Goal: Task Accomplishment & Management: Complete application form

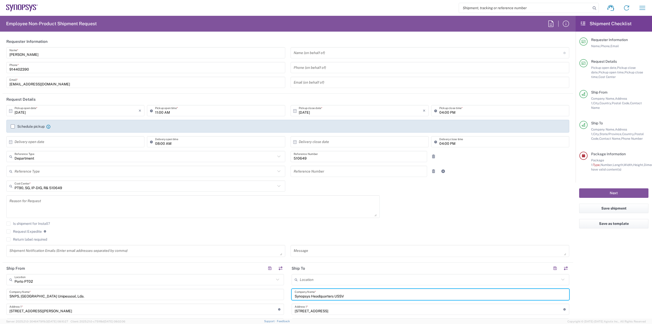
scroll to position [305, 0]
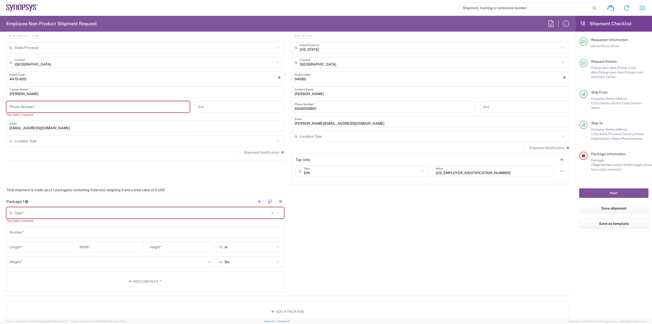
click at [123, 212] on input "text" at bounding box center [143, 212] width 257 height 9
click at [61, 257] on span "Case(s)" at bounding box center [144, 256] width 275 height 8
type input "Case(s)"
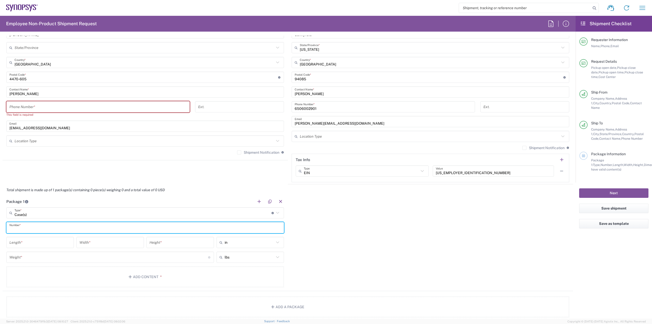
click at [66, 225] on input "text" at bounding box center [144, 227] width 271 height 9
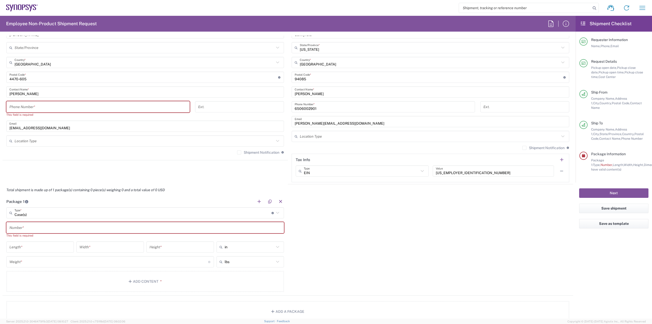
click at [339, 223] on div "Package 1 Case(s) Type * Material used to package goods Bale(s) Basket(s) Bolt(…" at bounding box center [288, 245] width 570 height 100
click at [134, 229] on input "text" at bounding box center [144, 227] width 271 height 9
click at [346, 231] on div "Package 1 Case(s) Type * Material used to package goods Bale(s) Basket(s) Bolt(…" at bounding box center [288, 245] width 570 height 100
drag, startPoint x: 214, startPoint y: 221, endPoint x: 206, endPoint y: 226, distance: 9.3
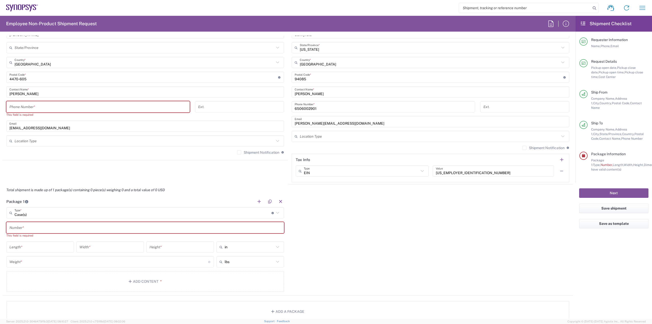
click at [212, 222] on main "Case(s) Type * Material used to package goods Bale(s) Basket(s) Bolt(s) Bottle(…" at bounding box center [145, 250] width 285 height 86
click at [206, 226] on input "text" at bounding box center [144, 227] width 271 height 9
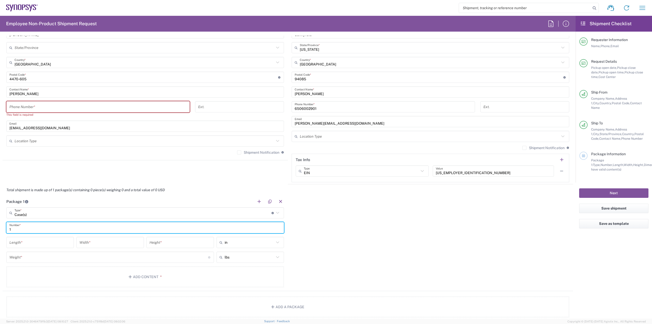
type input "1"
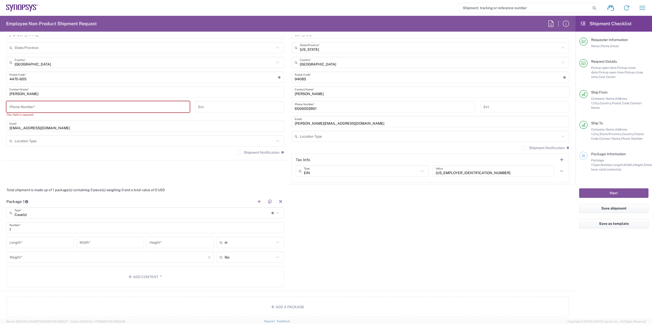
click at [329, 237] on div "Package 1 Case(s) Type * Material used to package goods Bale(s) Basket(s) Bolt(…" at bounding box center [288, 242] width 570 height 95
click at [39, 242] on input "number" at bounding box center [39, 242] width 61 height 9
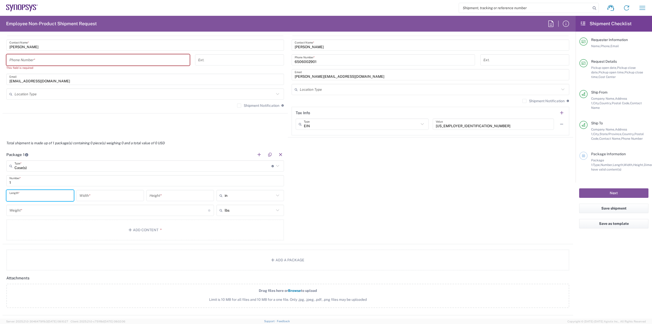
scroll to position [356, 0]
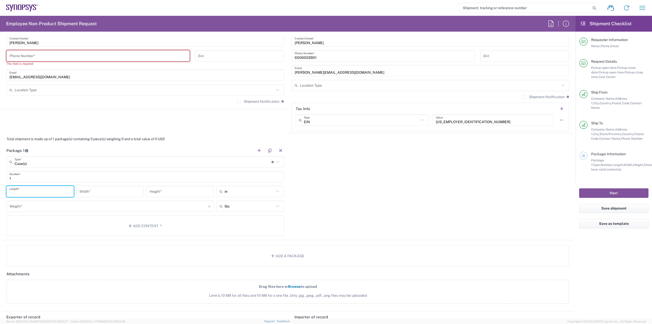
click at [25, 190] on input "number" at bounding box center [39, 191] width 61 height 9
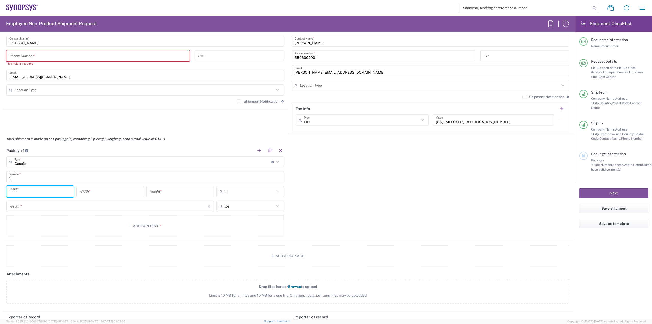
click at [25, 190] on input "number" at bounding box center [39, 191] width 61 height 9
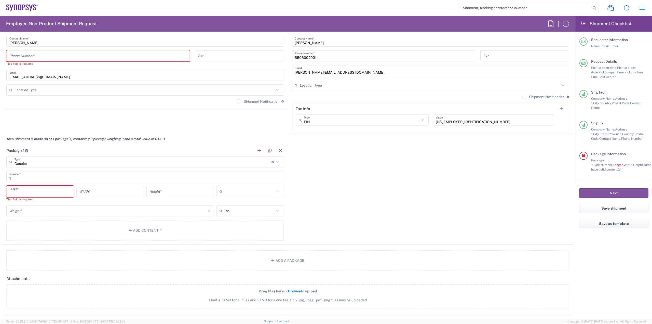
click at [227, 190] on input "text" at bounding box center [250, 191] width 50 height 8
click at [231, 206] on li "cm" at bounding box center [248, 210] width 66 height 8
type input "cm"
click at [232, 212] on input "text" at bounding box center [250, 210] width 50 height 8
click at [230, 231] on span "kgs" at bounding box center [248, 230] width 66 height 8
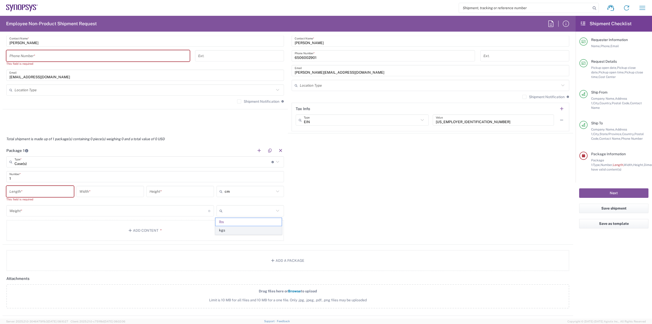
type input "kgs"
click at [45, 194] on input "number" at bounding box center [39, 191] width 61 height 9
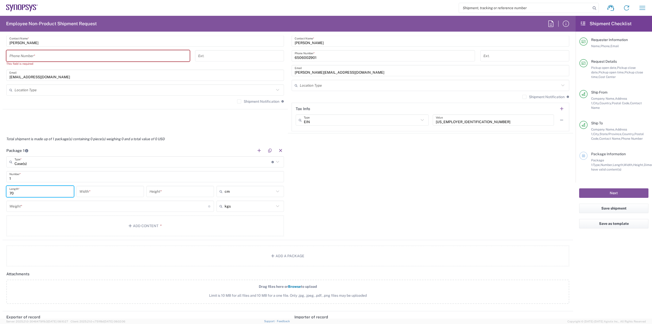
type input "70"
click at [118, 193] on input "number" at bounding box center [109, 191] width 61 height 9
type input "70"
click at [160, 193] on input "number" at bounding box center [179, 191] width 61 height 9
type input "41"
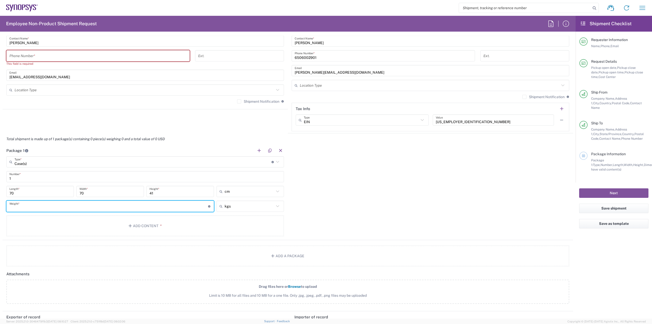
click at [151, 206] on input "number" at bounding box center [108, 206] width 199 height 9
type input "36.89"
click at [157, 227] on button "Add Content *" at bounding box center [144, 225] width 277 height 21
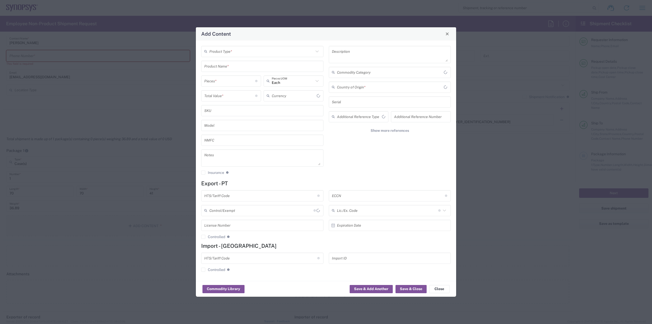
type input "US Dollar"
click at [274, 50] on input "text" at bounding box center [261, 51] width 104 height 9
click at [240, 69] on span "General Commodity" at bounding box center [262, 71] width 121 height 8
type input "General Commodity"
click at [240, 69] on input "text" at bounding box center [262, 66] width 116 height 9
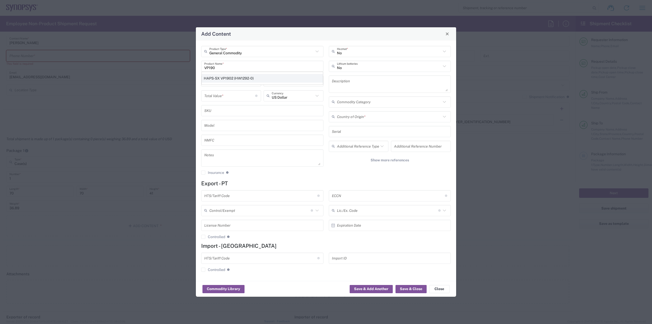
click at [243, 76] on div "HAPS-SX VP1902 (HW1292-0)" at bounding box center [262, 78] width 121 height 9
type input "HAPS-SX VP1902 (HW1292-0)"
type textarea "HAPS-SX VP1902 (HW1292-0)"
click at [242, 83] on input "number" at bounding box center [229, 80] width 51 height 9
type input "2"
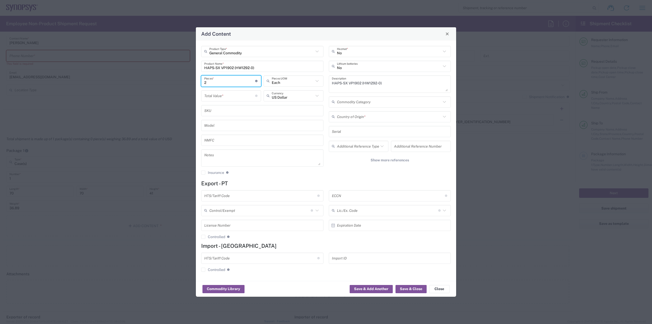
click at [235, 94] on input "number" at bounding box center [229, 95] width 51 height 9
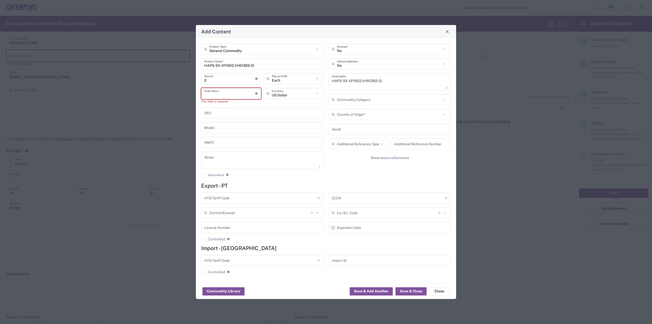
click at [228, 96] on input "number" at bounding box center [229, 93] width 51 height 9
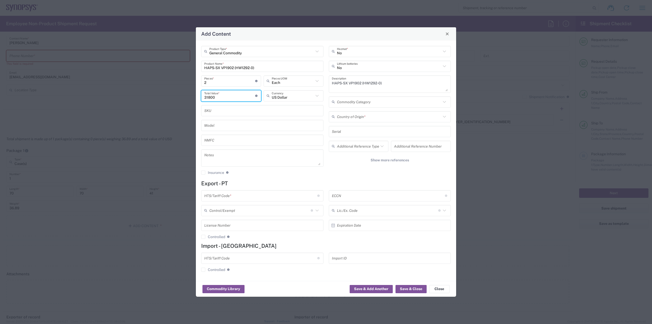
type input "31800"
click at [232, 107] on input "text" at bounding box center [262, 110] width 116 height 9
click at [268, 125] on input "text" at bounding box center [262, 125] width 116 height 9
click at [259, 137] on input "text" at bounding box center [262, 139] width 116 height 9
click at [232, 195] on input "text" at bounding box center [260, 195] width 113 height 9
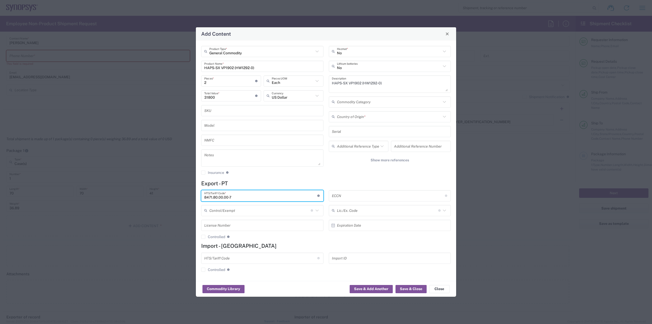
type input "8471.80.00.00-7"
click at [259, 235] on agx-checkbox-control "Controlled Governmental control of exports for statistical, strategic and suppl…" at bounding box center [262, 236] width 122 height 5
drag, startPoint x: 235, startPoint y: 198, endPoint x: 193, endPoint y: 197, distance: 41.7
click at [193, 197] on div "Add Content General Commodity Product Type * HAPS-SX VP1902 (HW1292-0) Product …" at bounding box center [326, 162] width 652 height 324
click at [242, 257] on input "text" at bounding box center [260, 257] width 113 height 9
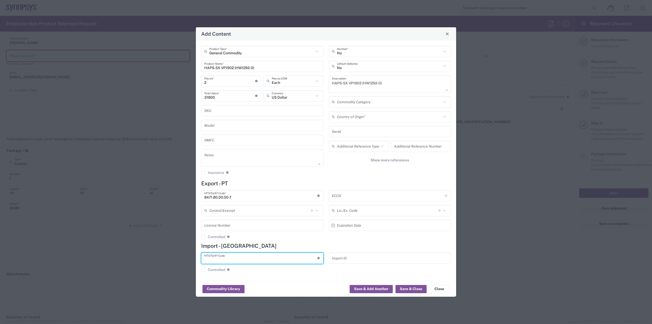
paste input "8471.80.00.00-7"
type input "8471.80.00.00-7"
click at [351, 120] on input "text" at bounding box center [389, 116] width 104 height 9
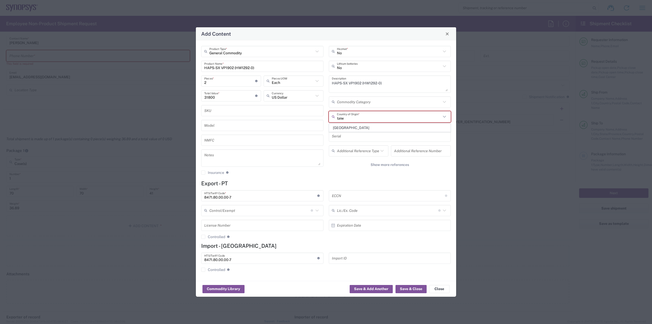
click at [350, 125] on span "[GEOGRAPHIC_DATA]" at bounding box center [389, 128] width 121 height 8
type input "[GEOGRAPHIC_DATA]"
click at [237, 197] on input "8471.80.00.00-7" at bounding box center [260, 195] width 113 height 9
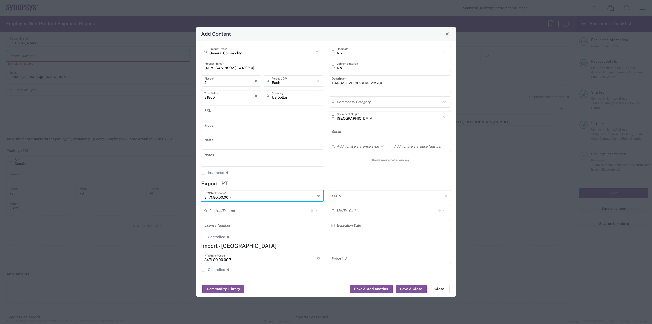
drag, startPoint x: 213, startPoint y: 197, endPoint x: 246, endPoint y: 197, distance: 33.4
click at [246, 197] on input "8471.80.00.00-7" at bounding box center [260, 195] width 113 height 9
drag, startPoint x: 240, startPoint y: 198, endPoint x: 191, endPoint y: 197, distance: 49.7
click at [191, 197] on div "Add Content General Commodity Product Type * HAPS-SX VP1902 (HW1292-0) Product …" at bounding box center [326, 162] width 652 height 324
type input "8471.60.9050"
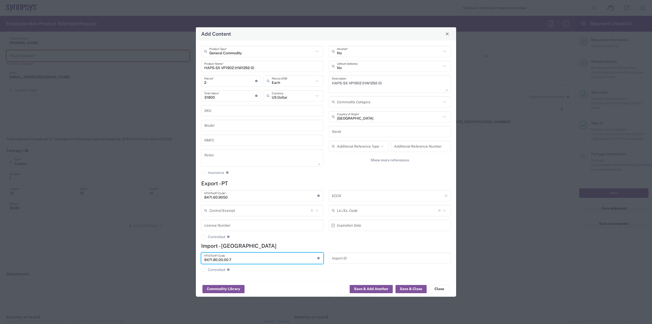
drag, startPoint x: 231, startPoint y: 257, endPoint x: 195, endPoint y: 255, distance: 36.2
click at [195, 255] on div "Add Content General Commodity Product Type * HAPS-SX VP1902 (HW1292-0) Product …" at bounding box center [326, 162] width 652 height 324
paste input "60.9050"
type input "8471.60.9050"
click at [419, 288] on button "Save & Close" at bounding box center [410, 289] width 31 height 8
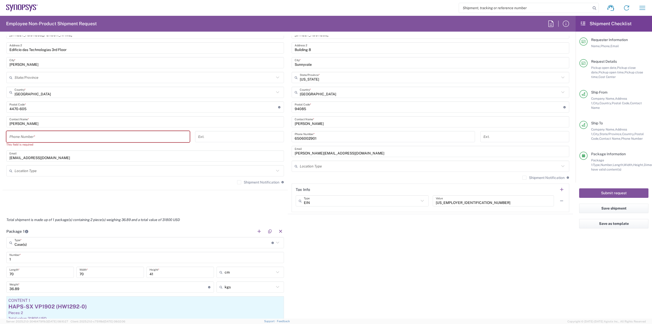
scroll to position [262, 0]
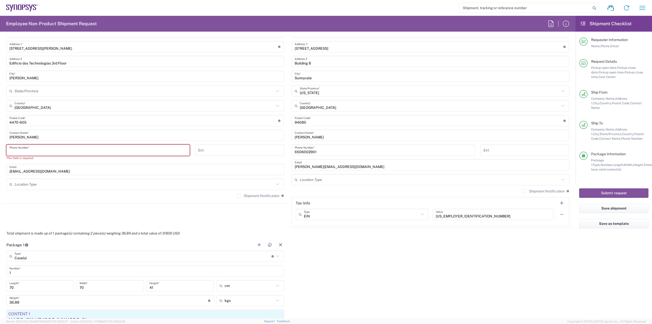
click at [165, 147] on input "tel" at bounding box center [97, 150] width 177 height 9
type input "914402390"
type input "[GEOGRAPHIC_DATA]"
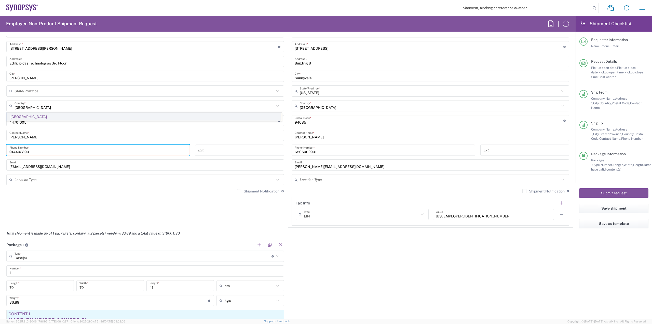
click at [22, 116] on span "[GEOGRAPHIC_DATA]" at bounding box center [144, 117] width 275 height 8
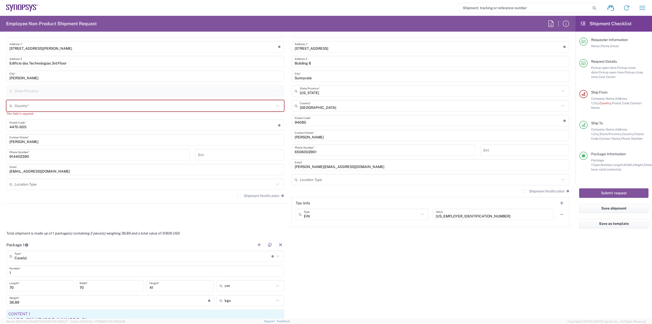
click at [38, 104] on input "text" at bounding box center [145, 105] width 260 height 9
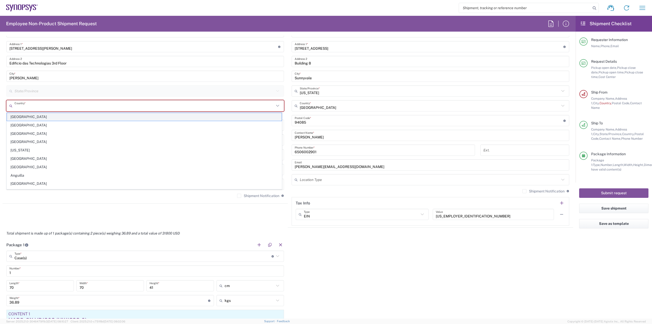
type input "[GEOGRAPHIC_DATA]"
click at [344, 252] on div "Package 1 Case(s) Type * Material used to package goods Bale(s) Basket(s) Bolt(…" at bounding box center [288, 301] width 570 height 125
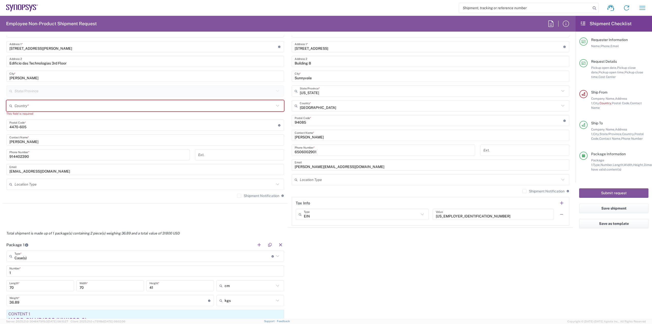
click at [208, 106] on input "text" at bounding box center [145, 105] width 260 height 9
click at [21, 134] on span "[GEOGRAPHIC_DATA]" at bounding box center [144, 134] width 275 height 8
type input "[GEOGRAPHIC_DATA]"
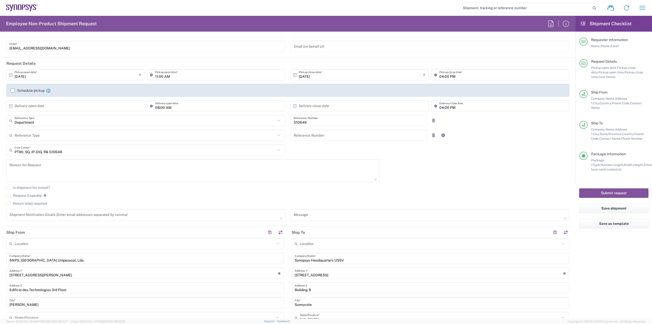
scroll to position [33, 0]
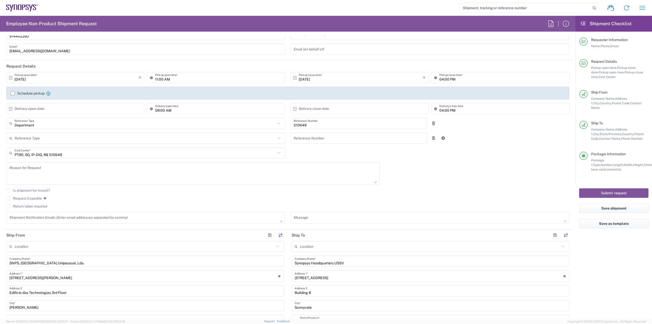
click at [12, 93] on label "Schedule pickup" at bounding box center [28, 93] width 34 height 4
click at [13, 93] on input "Schedule pickup" at bounding box center [13, 93] width 0 height 0
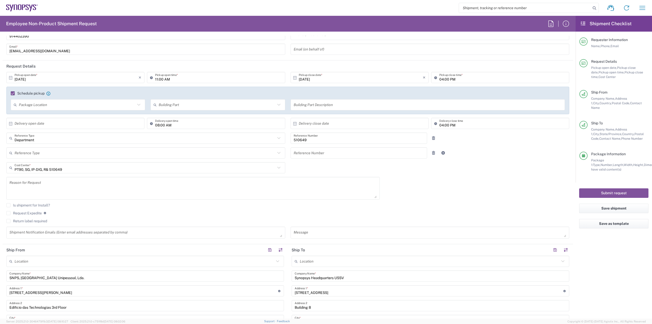
click at [115, 106] on input "text" at bounding box center [77, 104] width 117 height 9
click at [354, 170] on div "[DATE] × Pickup open date * Cancel Apply 11:00 AM Pickup open time * [DATE] × P…" at bounding box center [288, 157] width 568 height 170
click at [446, 176] on div "[DATE] × Pickup open date * Cancel Apply 11:00 AM Pickup open time * [DATE] × P…" at bounding box center [288, 157] width 568 height 170
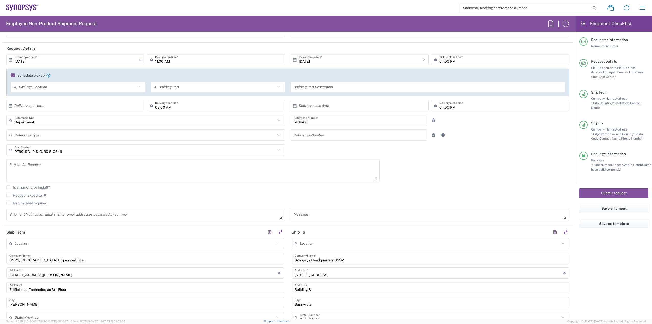
scroll to position [0, 0]
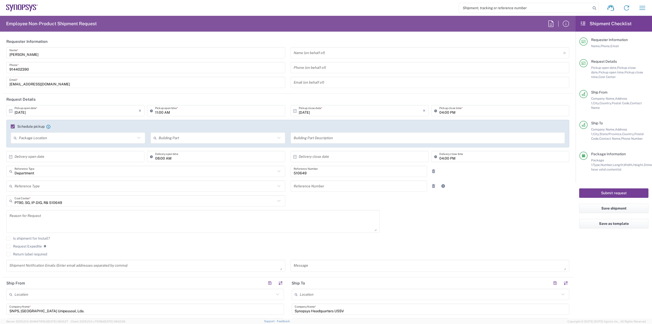
click at [611, 188] on button "Submit request" at bounding box center [613, 192] width 69 height 9
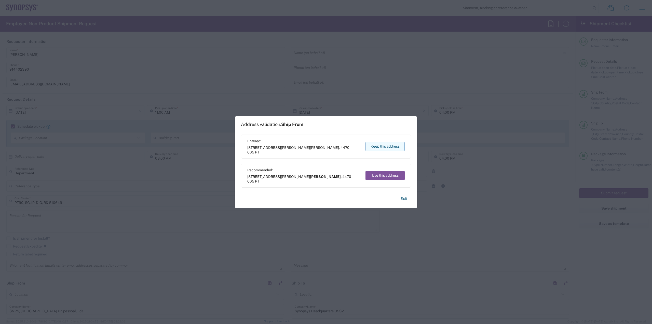
click at [386, 143] on button "Keep this address" at bounding box center [384, 146] width 39 height 9
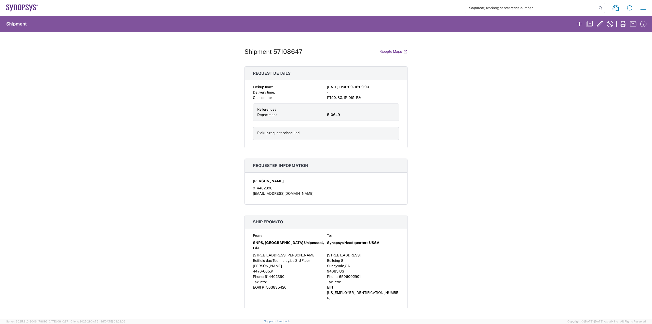
click at [582, 166] on div "Shipment 57108647 Google Maps Request details Pickup time: [DATE] 11:00:00 - 16…" at bounding box center [326, 175] width 652 height 286
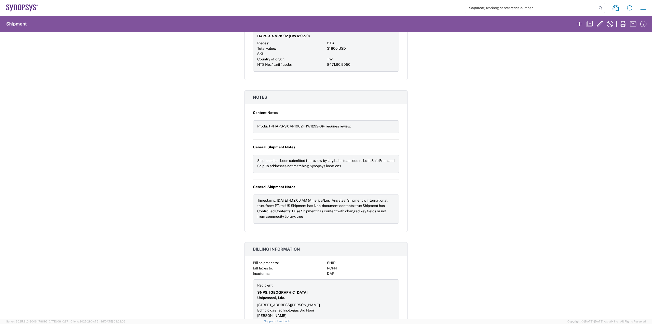
scroll to position [339, 0]
